Goal: Task Accomplishment & Management: Use online tool/utility

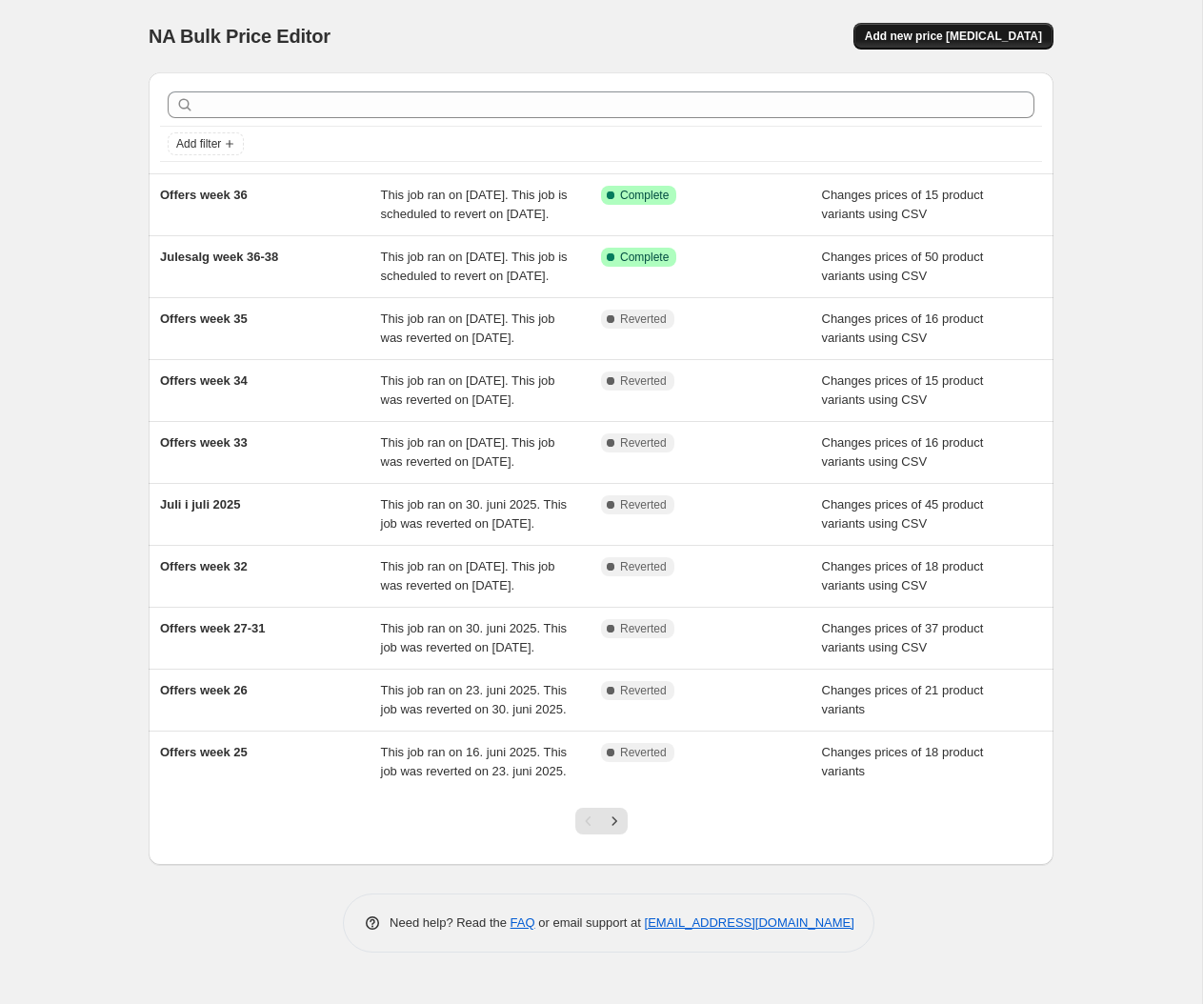
click at [940, 37] on span "Add new price change job" at bounding box center [953, 36] width 177 height 15
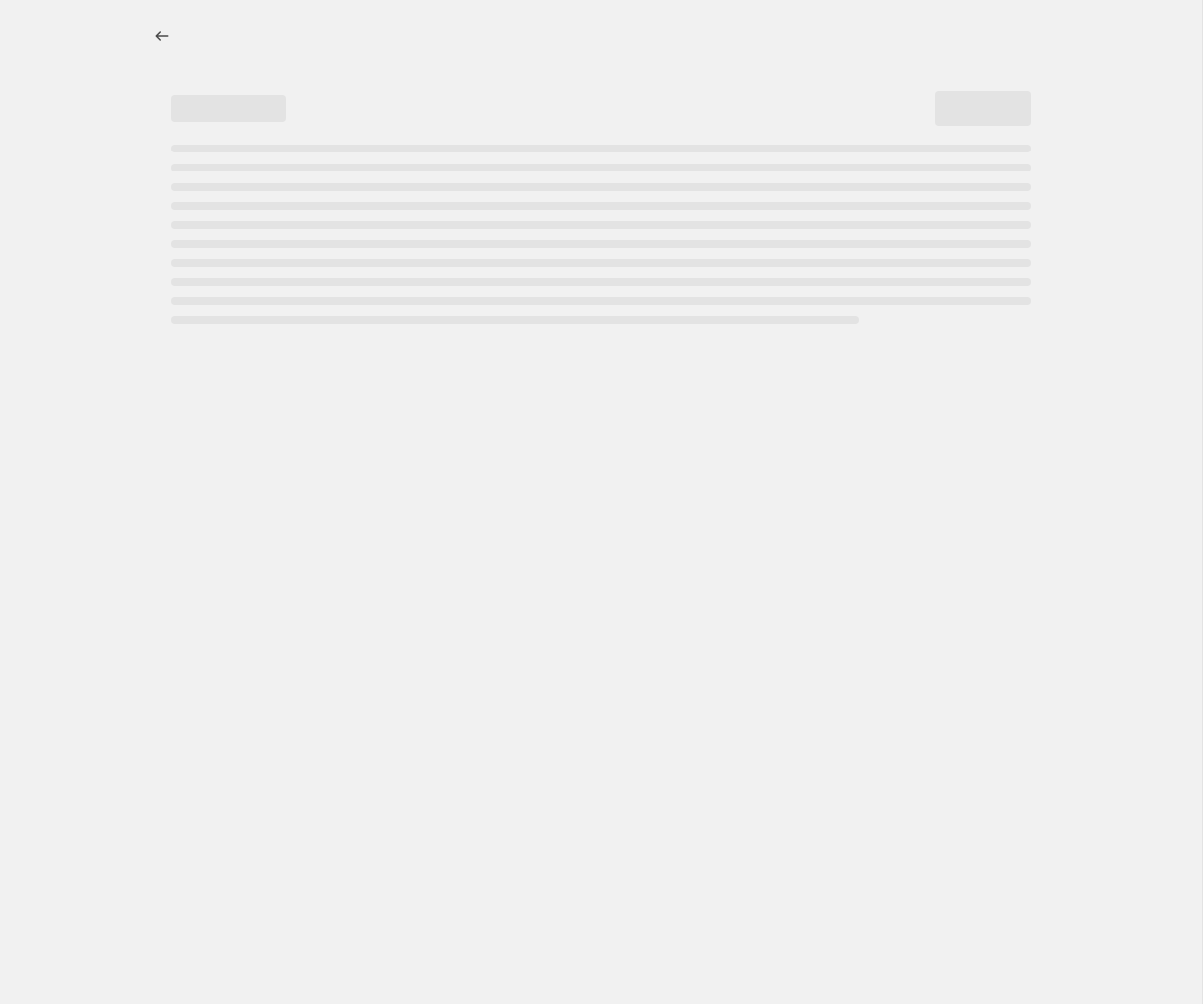
select select "percentage"
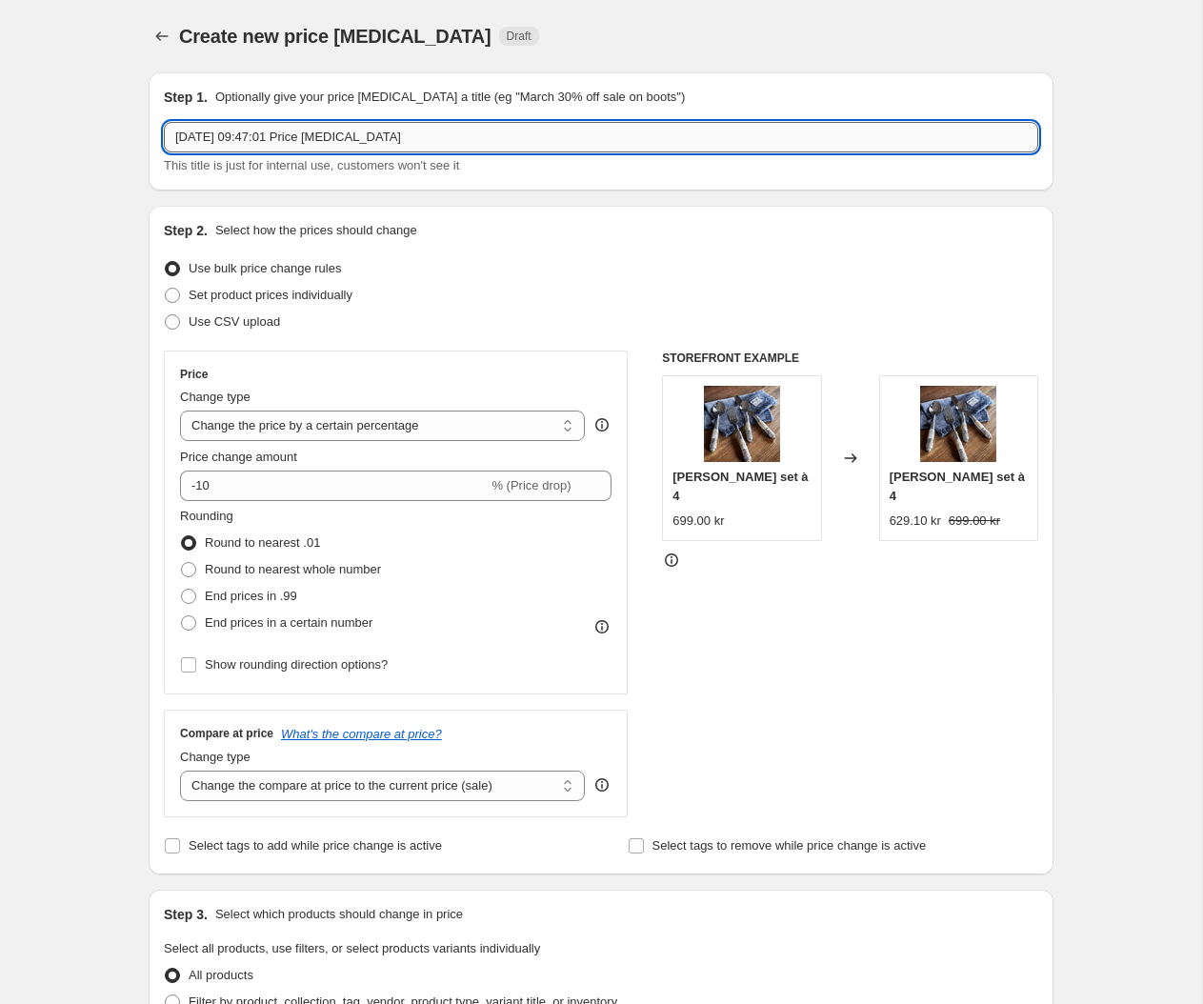
drag, startPoint x: 439, startPoint y: 146, endPoint x: -7, endPoint y: 125, distance: 446.4
click at [164, 125] on input "8. sep. 2025, 09:47:01 Price change job" at bounding box center [601, 137] width 875 height 30
type input "Offers week 37"
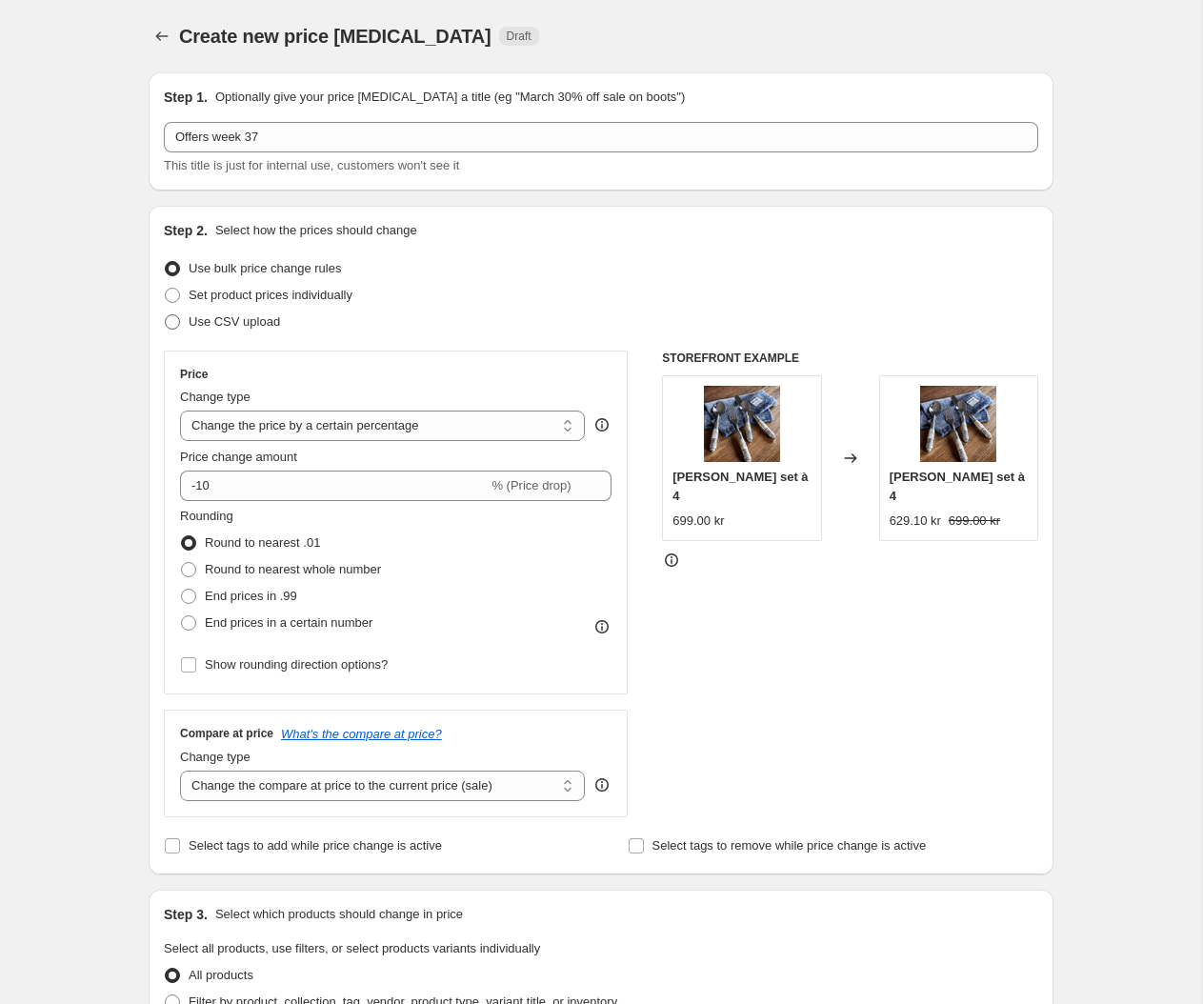
click at [178, 322] on span at bounding box center [172, 321] width 15 height 15
click at [166, 315] on input "Use CSV upload" at bounding box center [165, 314] width 1 height 1
radio input "true"
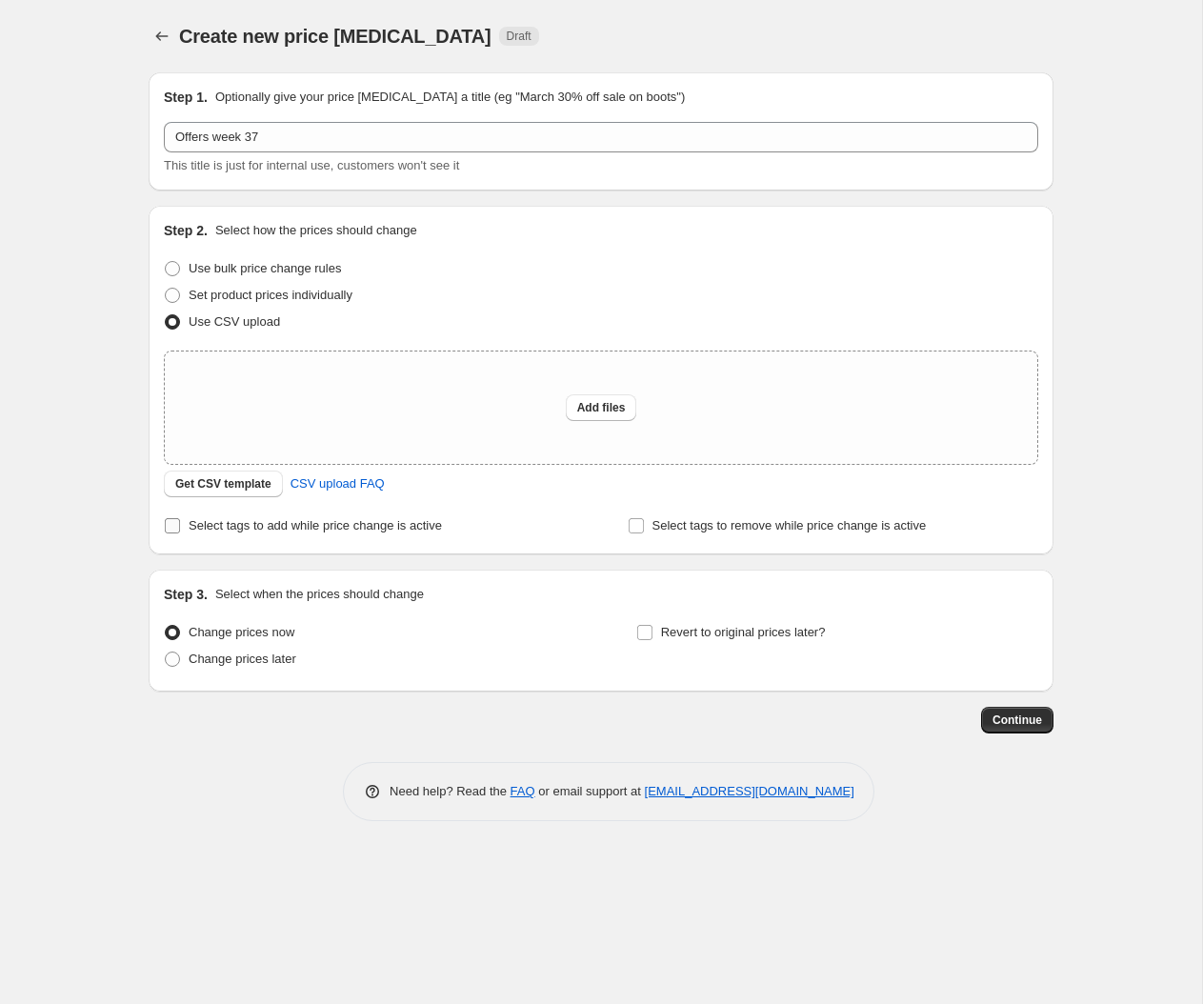
click at [175, 530] on input "Select tags to add while price change is active" at bounding box center [172, 525] width 15 height 15
checkbox input "true"
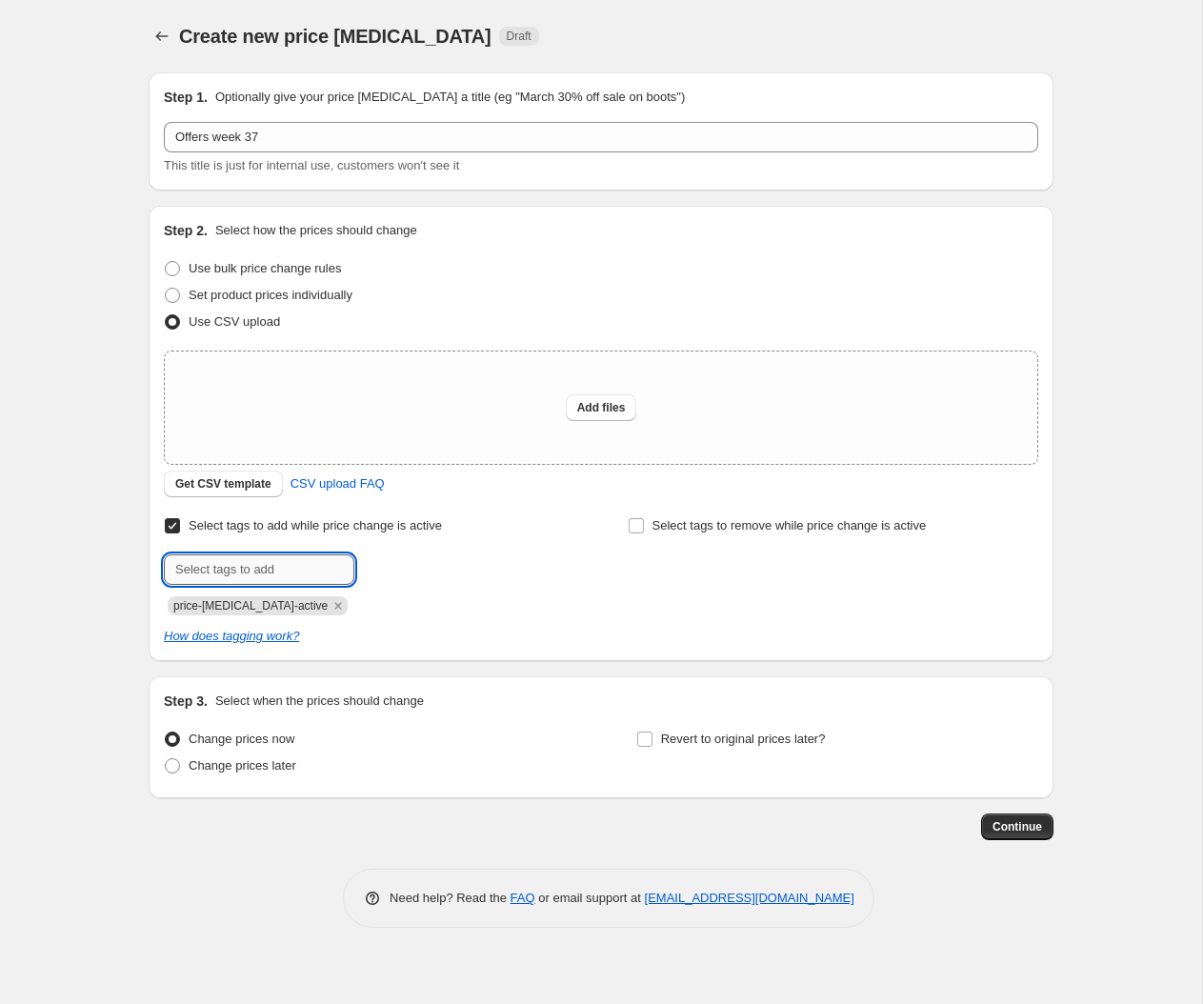
click at [285, 572] on input "text" at bounding box center [259, 570] width 191 height 30
type input "campaign_weekly"
click at [410, 573] on span "campaign_wee..." at bounding box center [441, 567] width 91 height 13
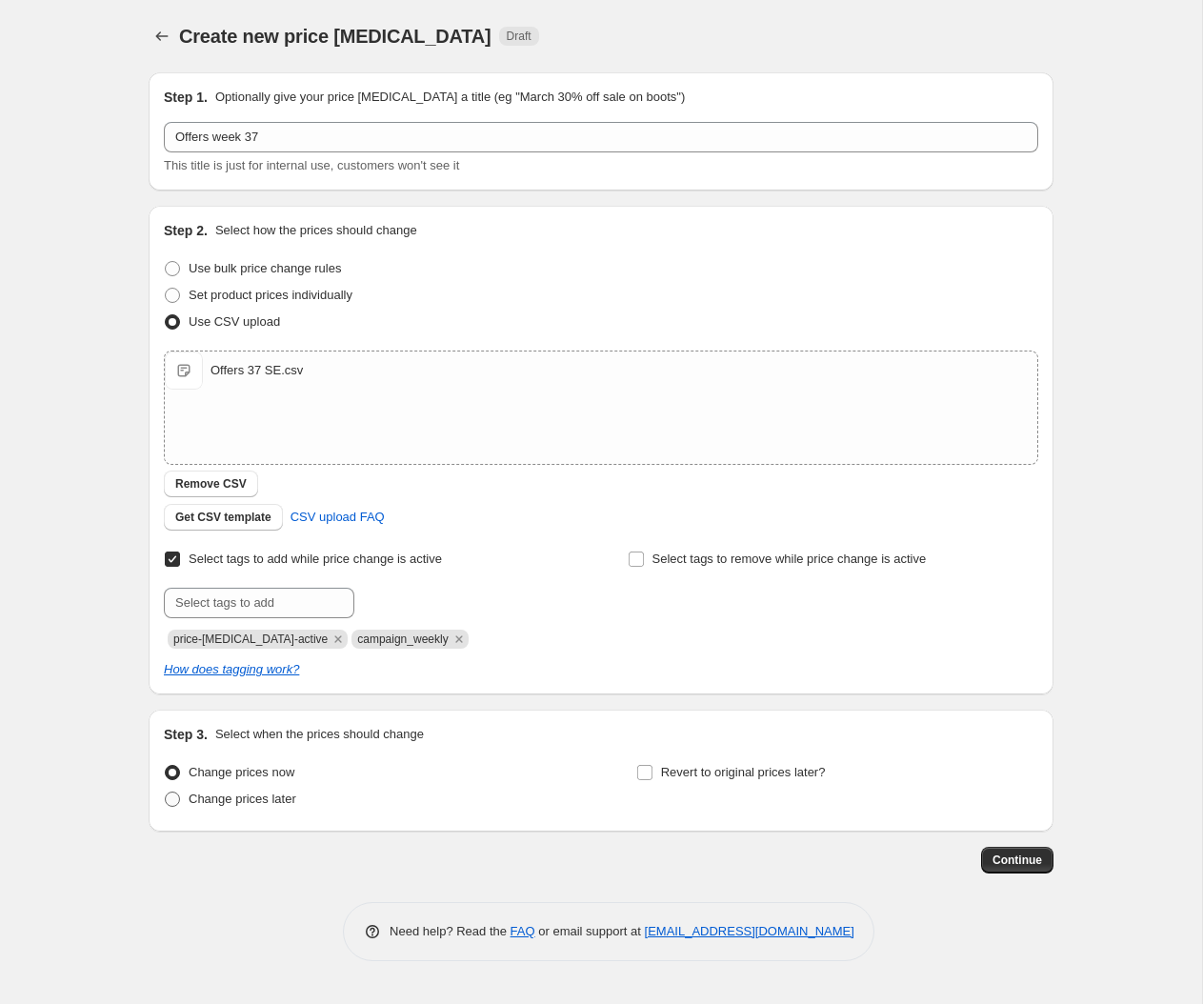
click at [172, 804] on span at bounding box center [172, 799] width 15 height 15
click at [166, 793] on input "Change prices later" at bounding box center [165, 792] width 1 height 1
radio input "true"
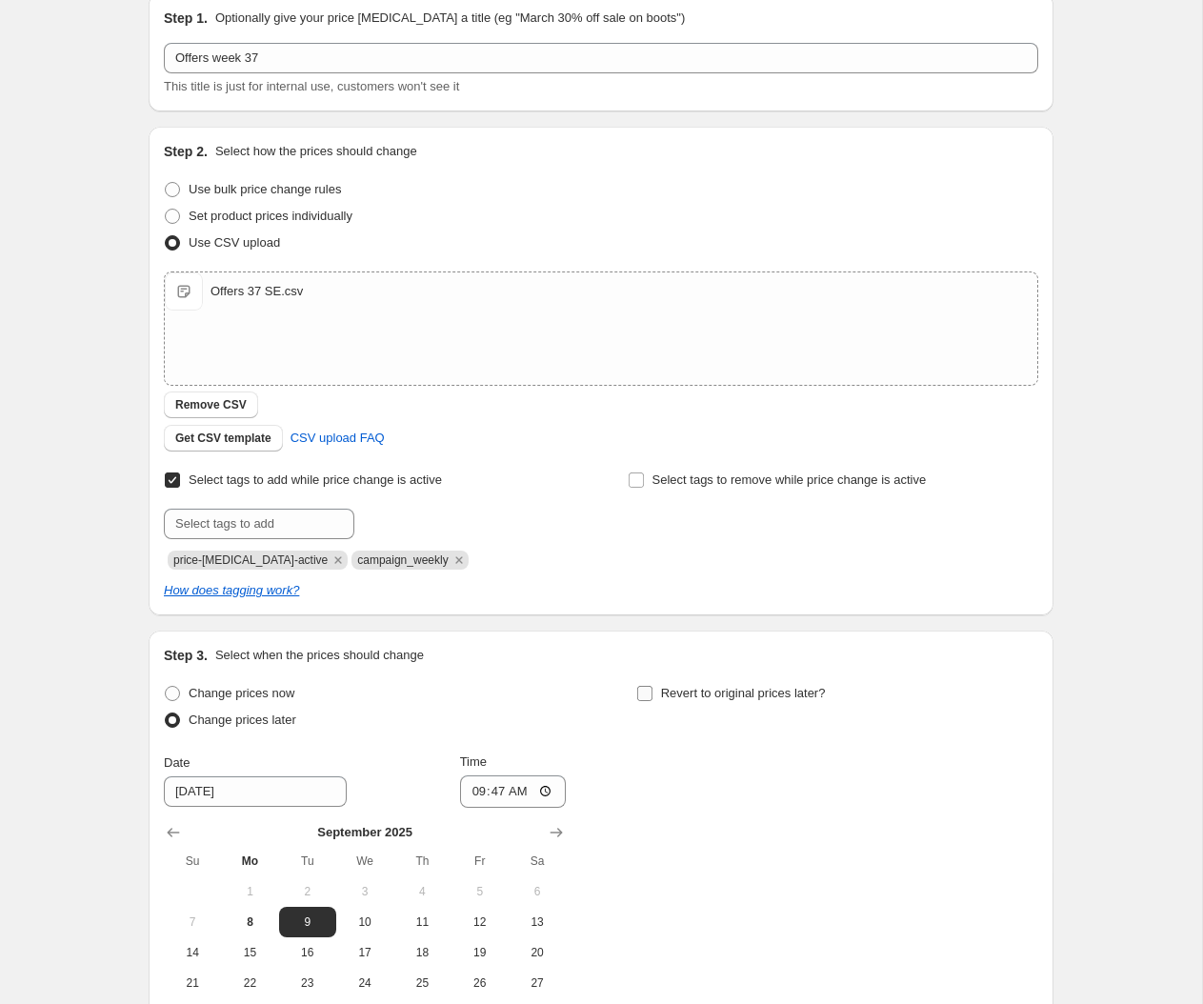
scroll to position [92, 0]
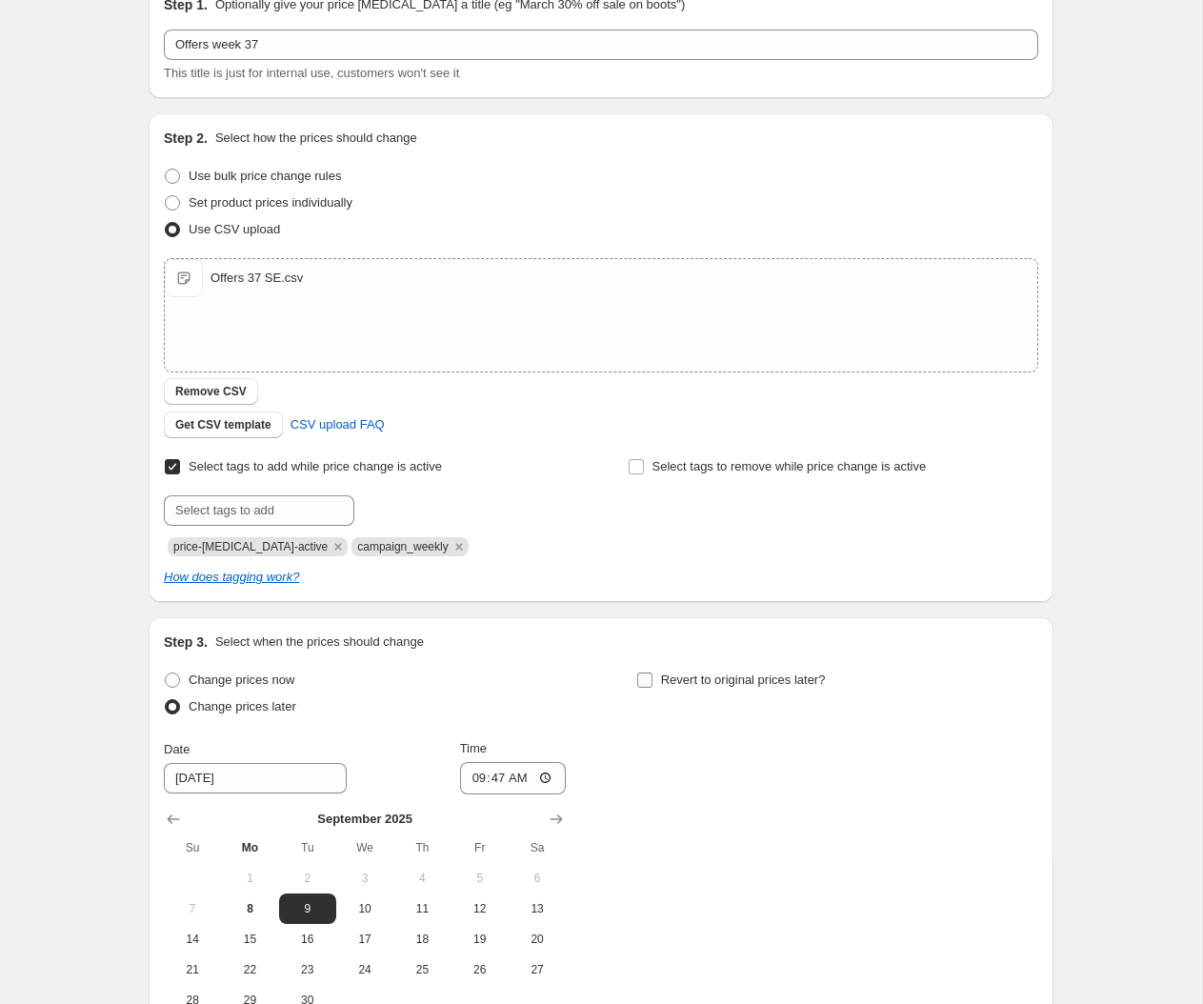
click at [644, 677] on input "Revert to original prices later?" at bounding box center [644, 680] width 15 height 15
checkbox input "true"
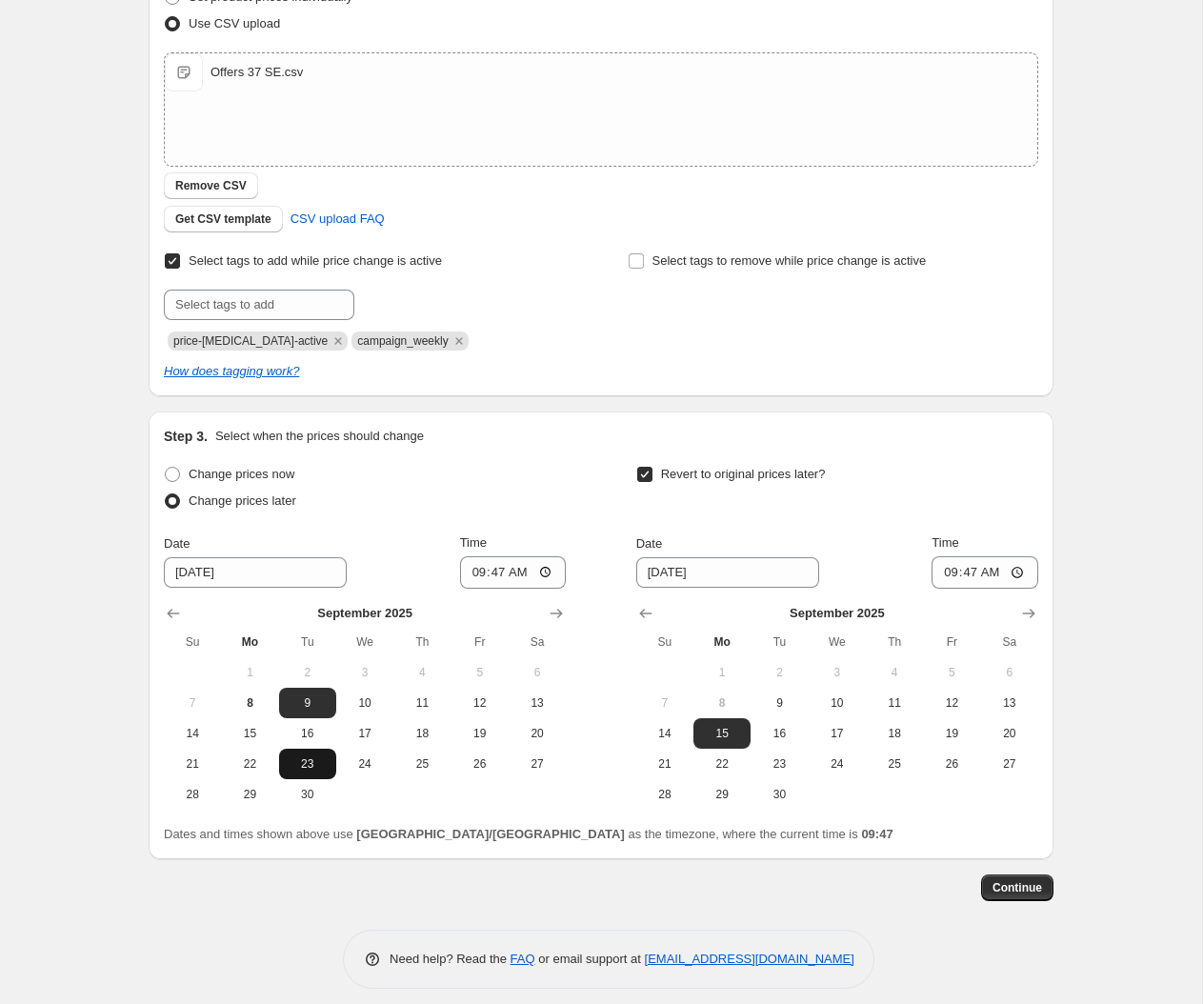
scroll to position [310, 0]
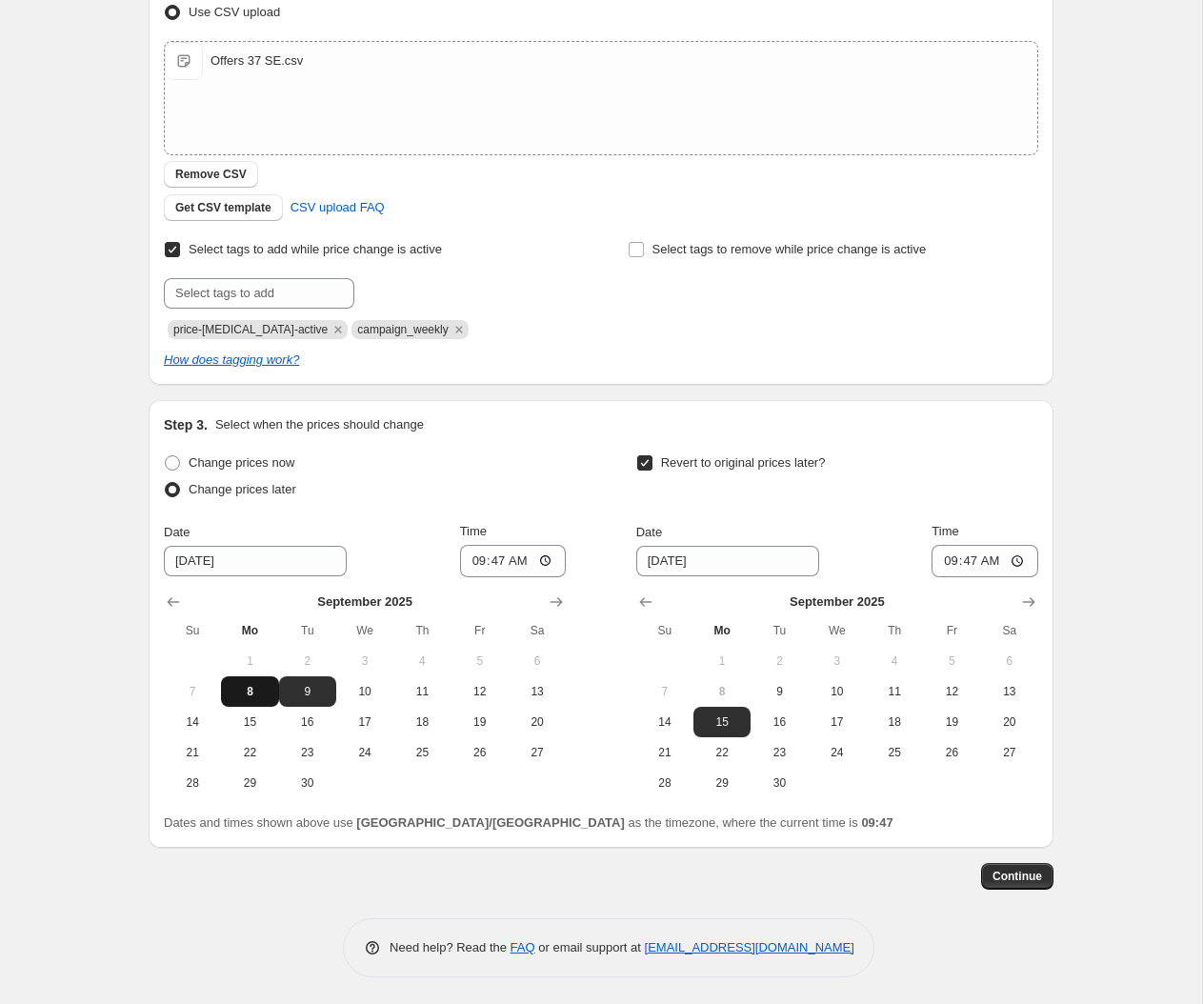
click at [264, 679] on button "8" at bounding box center [249, 692] width 57 height 30
type input "9/8/2025"
click at [508, 559] on input "09:47" at bounding box center [513, 561] width 107 height 32
type input "15:00"
click at [991, 560] on input "09:47" at bounding box center [985, 561] width 107 height 32
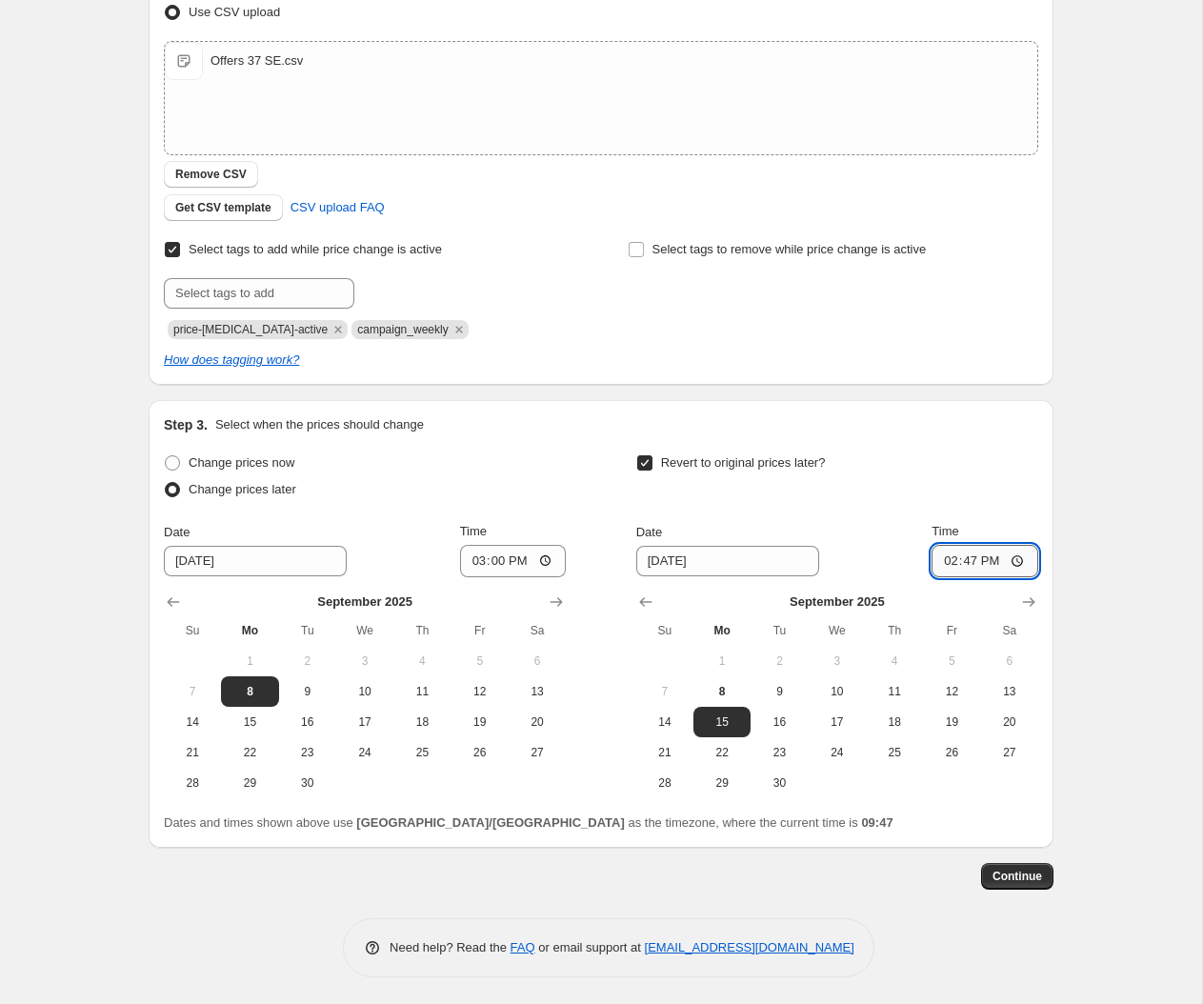
type input "14:55"
click at [1033, 874] on span "Continue" at bounding box center [1018, 876] width 50 height 15
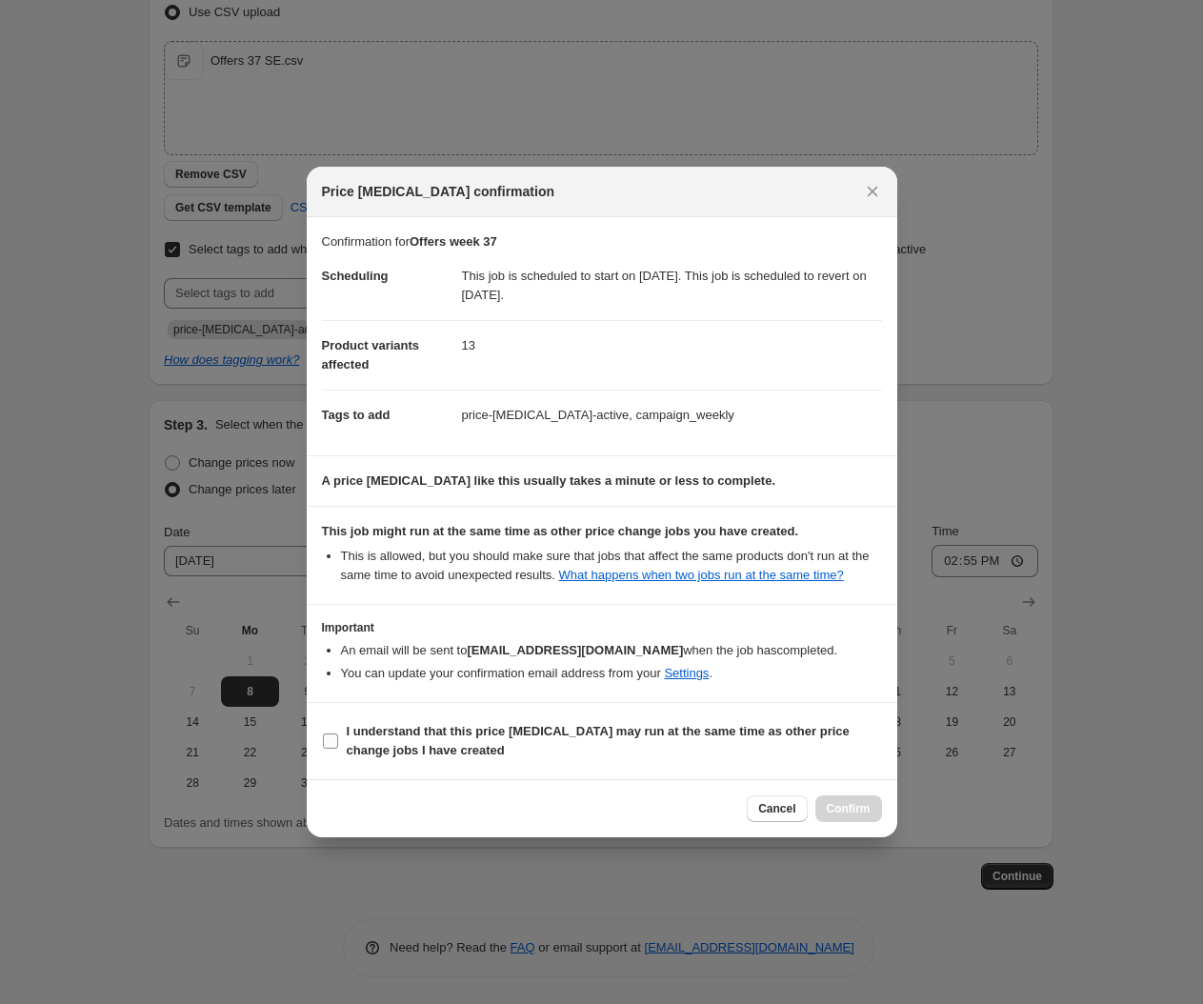
click at [329, 749] on input "I understand that this price change job may run at the same time as other price…" at bounding box center [330, 741] width 15 height 15
drag, startPoint x: 622, startPoint y: 180, endPoint x: 981, endPoint y: 339, distance: 392.9
click at [898, 335] on div "Price change job confirmation Confirmation for Offers week 37 Scheduling This j…" at bounding box center [602, 503] width 591 height 672
click at [584, 764] on label "I understand that this price change job may run at the same time as other price…" at bounding box center [602, 741] width 560 height 46
click at [338, 749] on input "I understand that this price change job may run at the same time as other price…" at bounding box center [330, 741] width 15 height 15
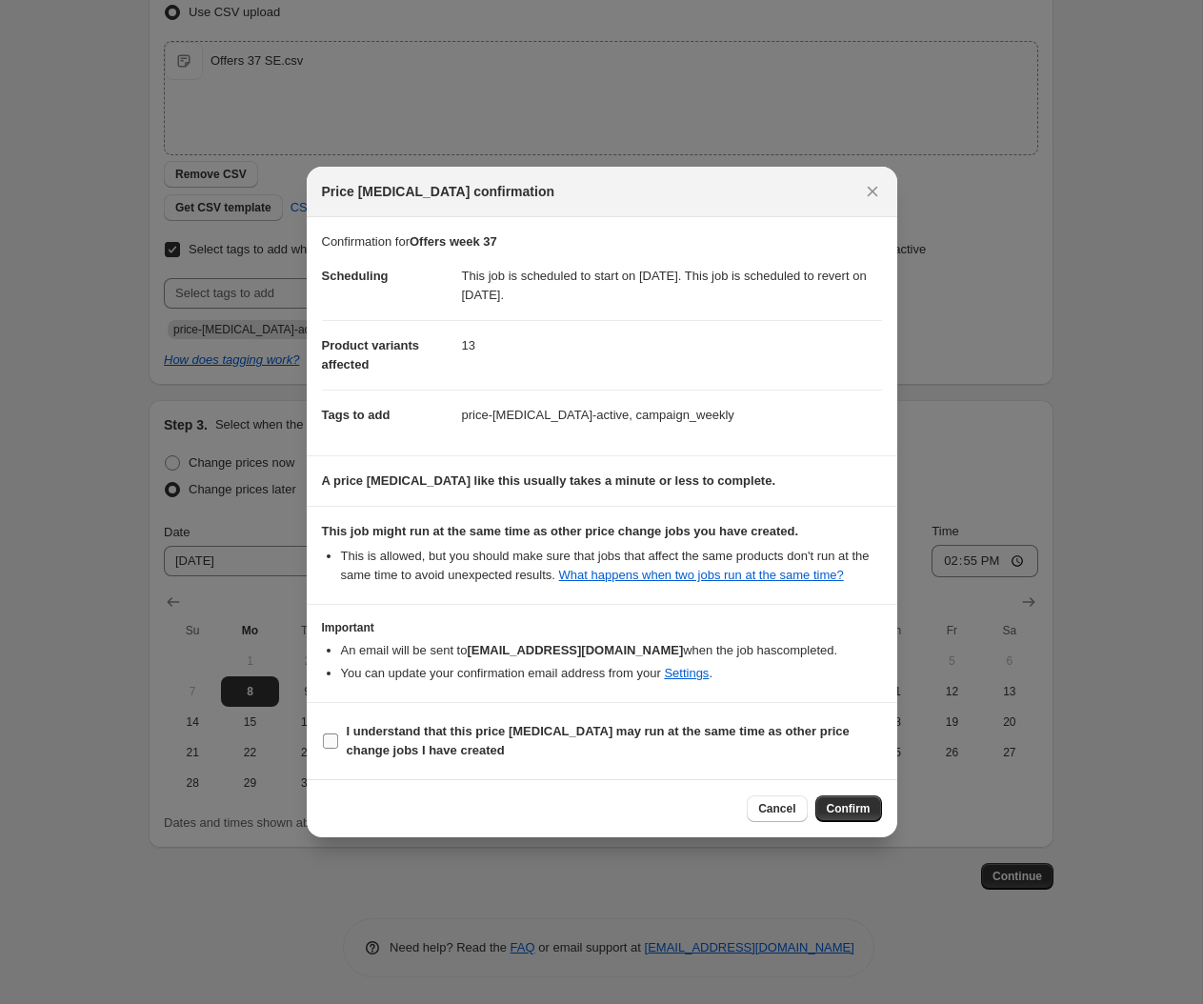
checkbox input "false"
click at [776, 817] on span "Cancel" at bounding box center [776, 808] width 37 height 15
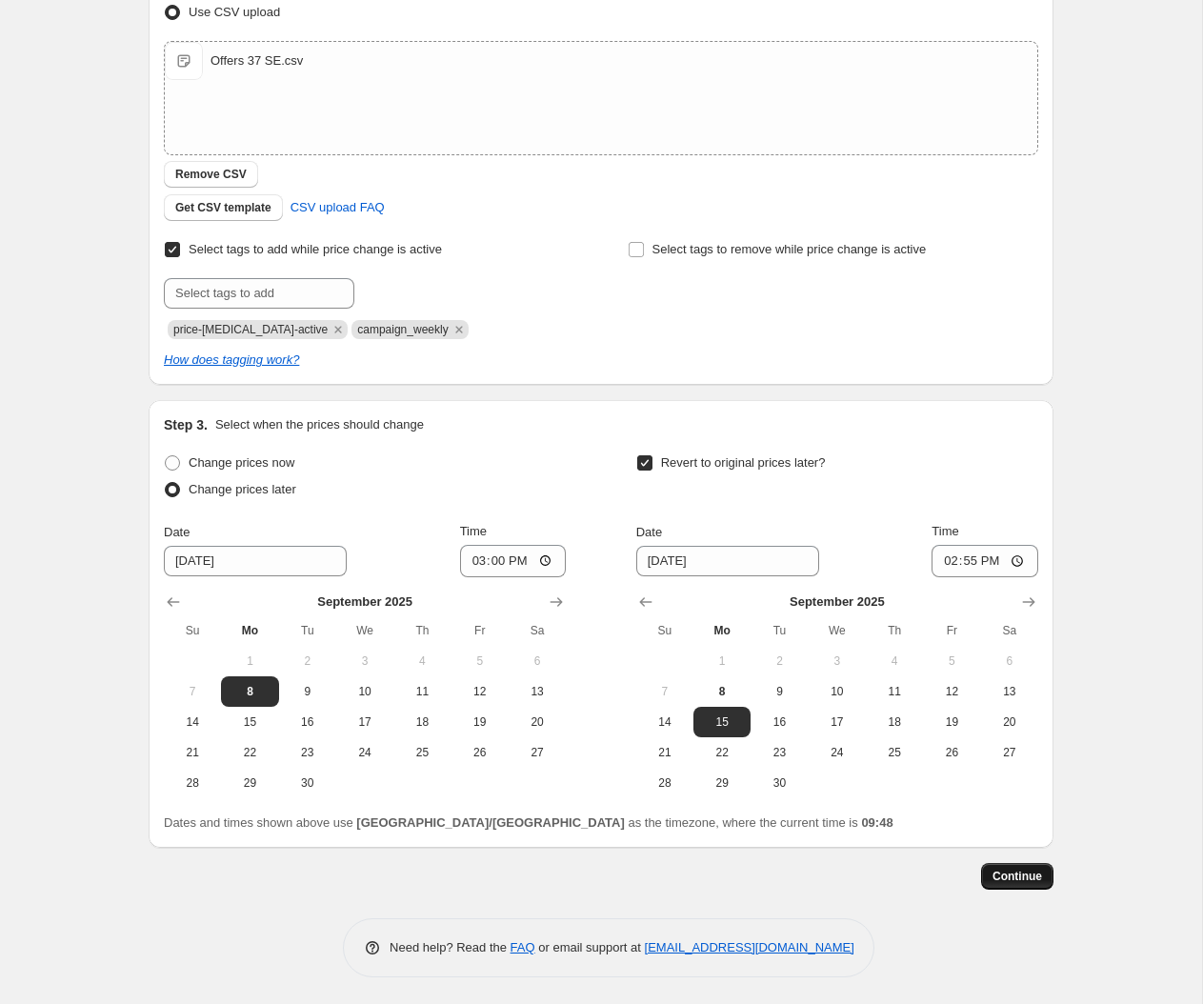
click at [1027, 875] on span "Continue" at bounding box center [1018, 876] width 50 height 15
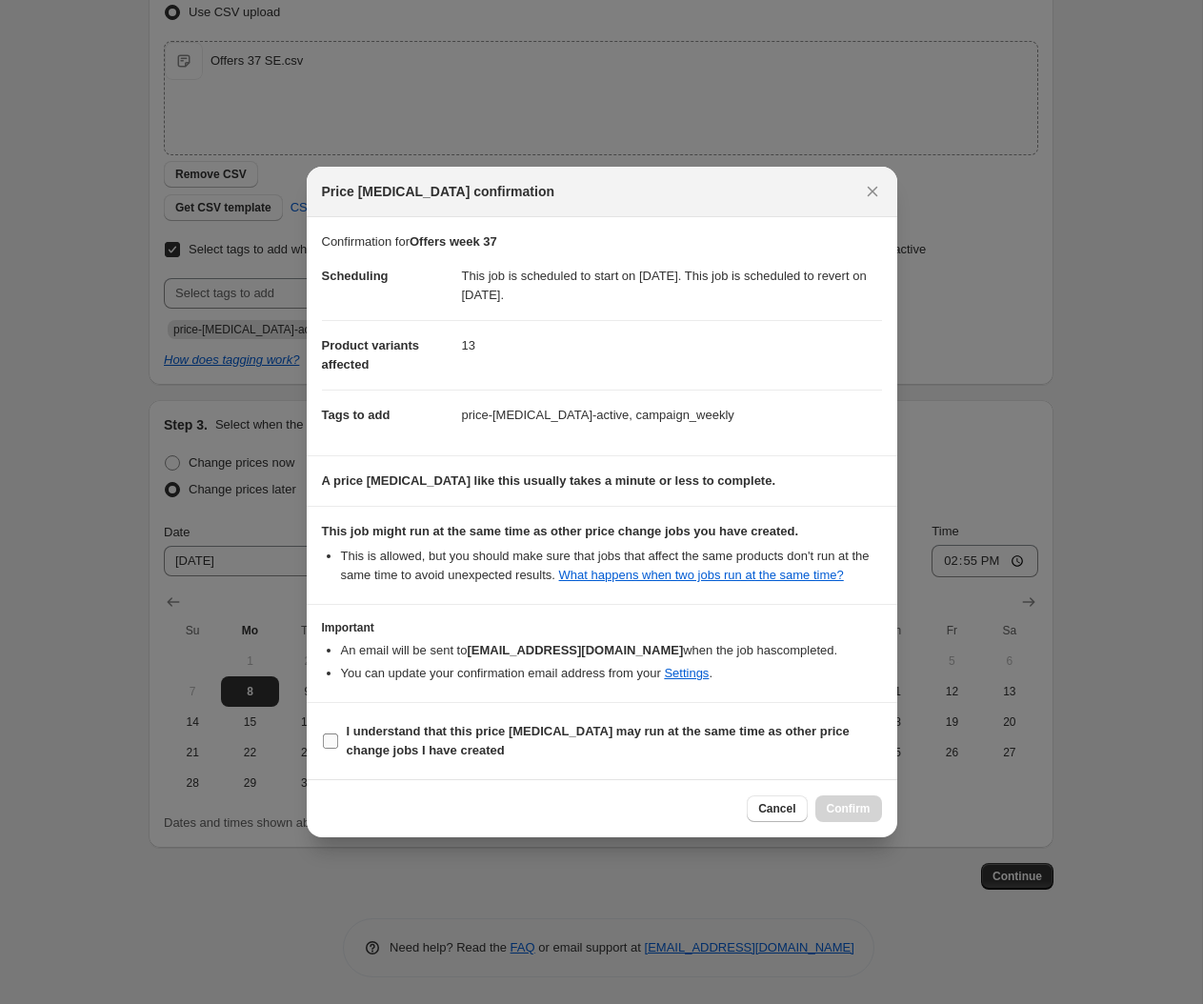
click at [325, 749] on input "I understand that this price change job may run at the same time as other price…" at bounding box center [330, 741] width 15 height 15
checkbox input "true"
click at [851, 817] on span "Confirm" at bounding box center [849, 808] width 44 height 15
